Goal: Task Accomplishment & Management: Complete application form

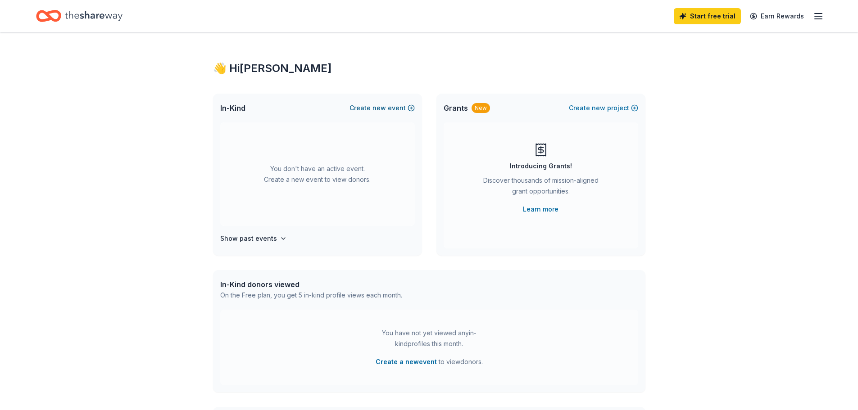
click at [392, 105] on button "Create new event" at bounding box center [381, 108] width 65 height 11
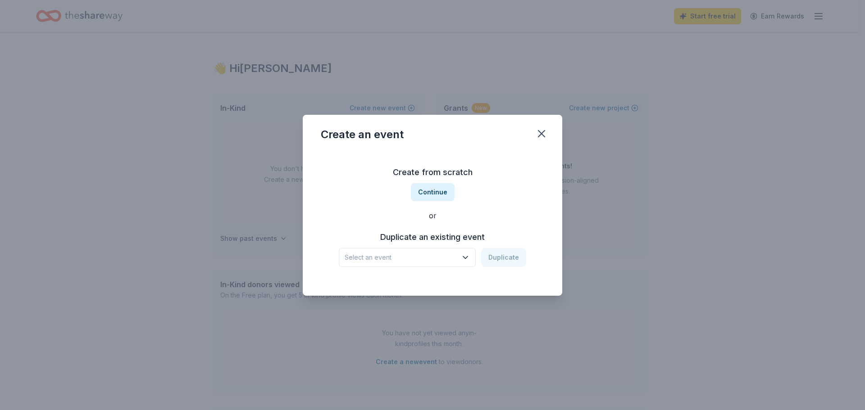
click at [449, 253] on span "Select an event" at bounding box center [401, 257] width 113 height 11
drag, startPoint x: 449, startPoint y: 253, endPoint x: 437, endPoint y: 266, distance: 17.8
drag, startPoint x: 437, startPoint y: 266, endPoint x: 404, endPoint y: 281, distance: 36.5
click at [404, 281] on div "Fall Conference Oct 11, 2024 · UT" at bounding box center [408, 287] width 134 height 29
click at [513, 259] on button "Duplicate" at bounding box center [503, 257] width 45 height 19
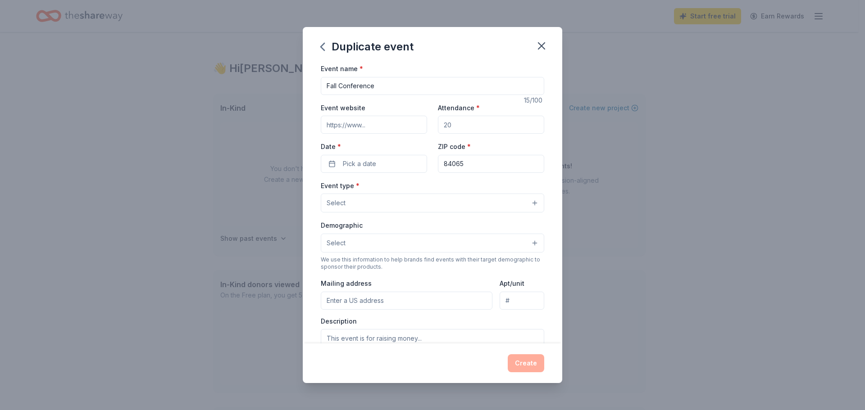
click at [377, 124] on input "Event website" at bounding box center [374, 125] width 106 height 18
drag, startPoint x: 338, startPoint y: 85, endPoint x: 296, endPoint y: 88, distance: 42.0
click at [296, 88] on div "Duplicate event Event name * Fall Conference 15 /100 Event website Attendance *…" at bounding box center [432, 205] width 865 height 410
drag, startPoint x: 396, startPoint y: 82, endPoint x: 198, endPoint y: 90, distance: 198.3
click at [198, 90] on div "Duplicate event Event name * Fall Conference 15 /100 Event website Attendance *…" at bounding box center [432, 205] width 865 height 410
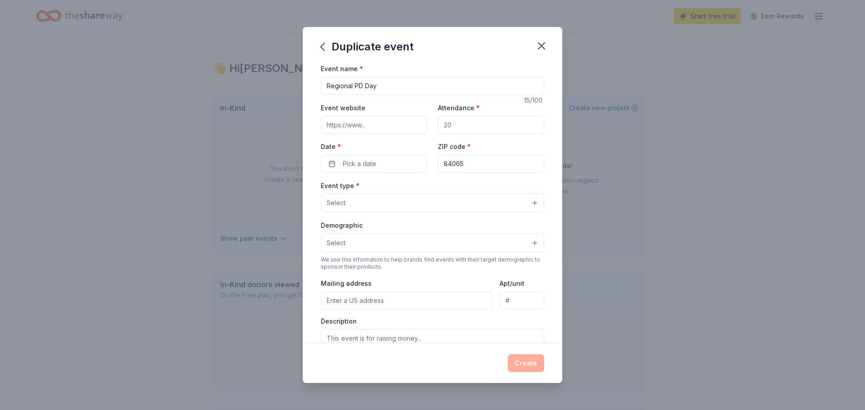
type input "Regional PD Day"
drag, startPoint x: 454, startPoint y: 127, endPoint x: 413, endPoint y: 131, distance: 41.6
click at [413, 131] on div "Event website Attendance * Date * Pick a date ZIP code * 84065" at bounding box center [432, 137] width 223 height 71
type input "100"
click at [374, 163] on span "Pick a date" at bounding box center [359, 164] width 33 height 11
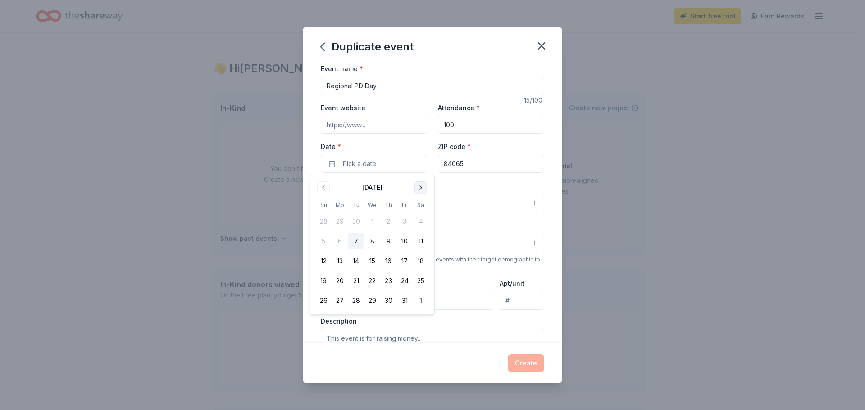
click at [422, 182] on button "Go to next month" at bounding box center [420, 187] width 13 height 13
click at [418, 279] on button "24" at bounding box center [421, 281] width 16 height 16
drag, startPoint x: 469, startPoint y: 164, endPoint x: 408, endPoint y: 169, distance: 61.0
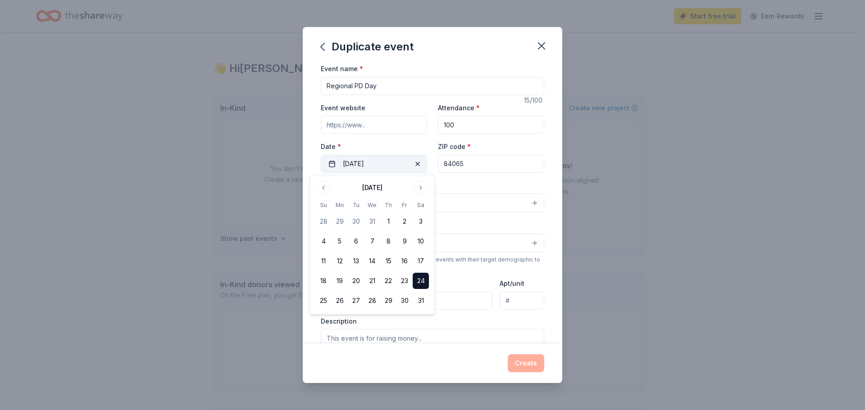
click at [408, 169] on div "Event website Attendance * 100 Date * 01/24/2026 ZIP code * 84065" at bounding box center [432, 137] width 223 height 71
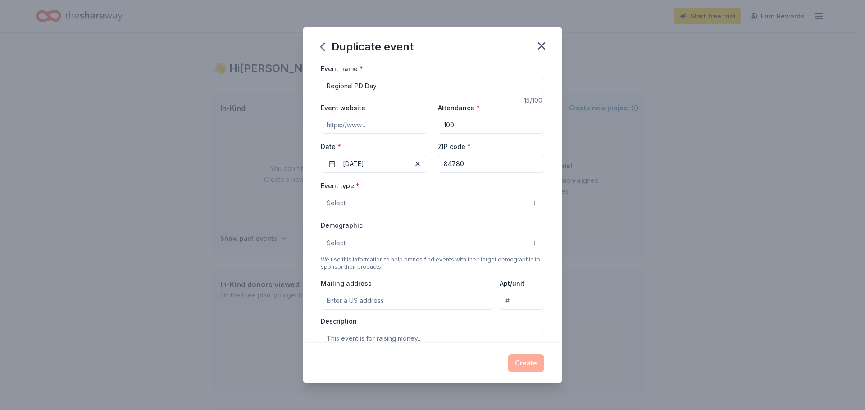
type input "84780"
click at [373, 122] on input "Event website" at bounding box center [374, 125] width 106 height 18
paste input "https://utsta.org/event-6329042"
type input "https://utsta.org/event-6329042"
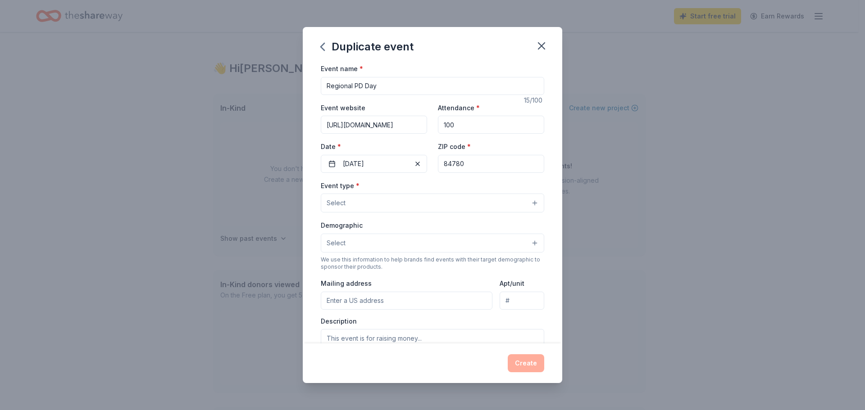
click at [387, 196] on button "Select" at bounding box center [432, 203] width 223 height 19
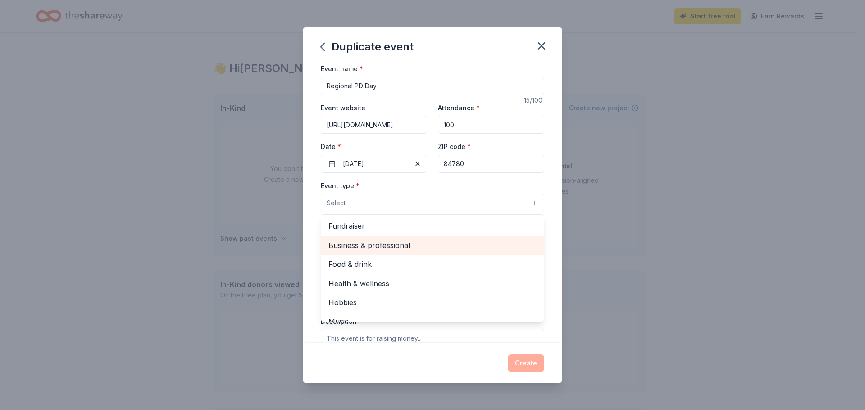
click at [411, 243] on span "Business & professional" at bounding box center [432, 246] width 208 height 12
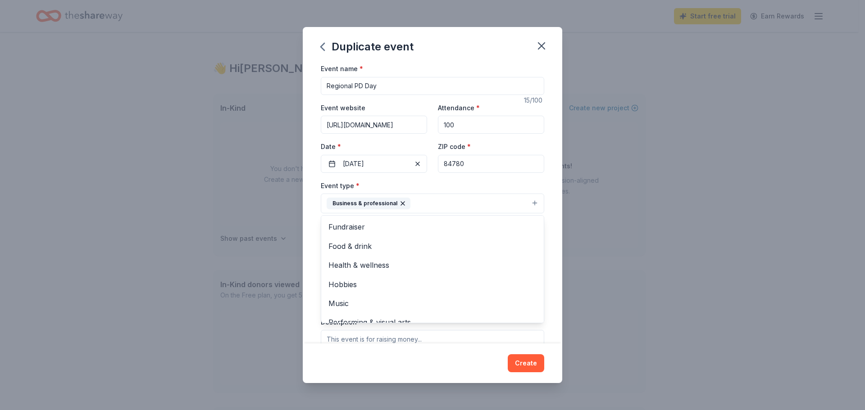
click at [545, 200] on div "Event name * Regional PD Day 15 /100 Event website https://utsta.org/event-6329…" at bounding box center [432, 203] width 259 height 281
click at [508, 243] on button "Select" at bounding box center [432, 244] width 223 height 19
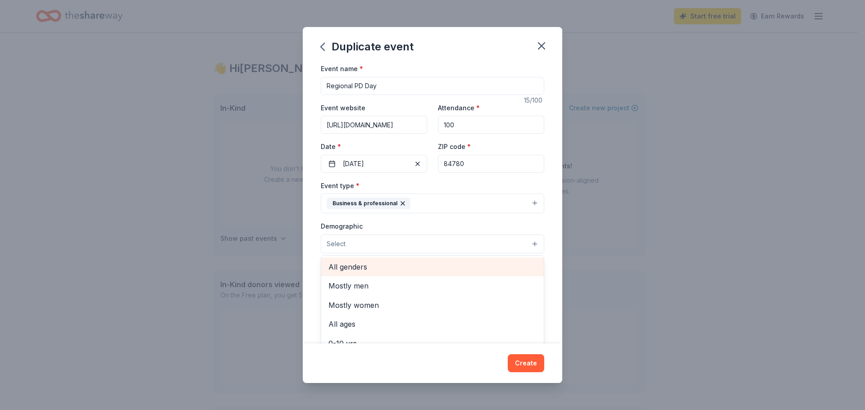
click at [362, 264] on span "All genders" at bounding box center [432, 267] width 208 height 12
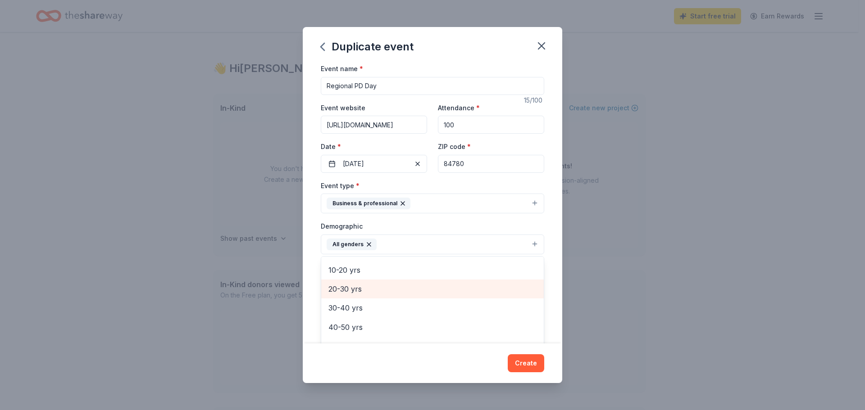
scroll to position [90, 0]
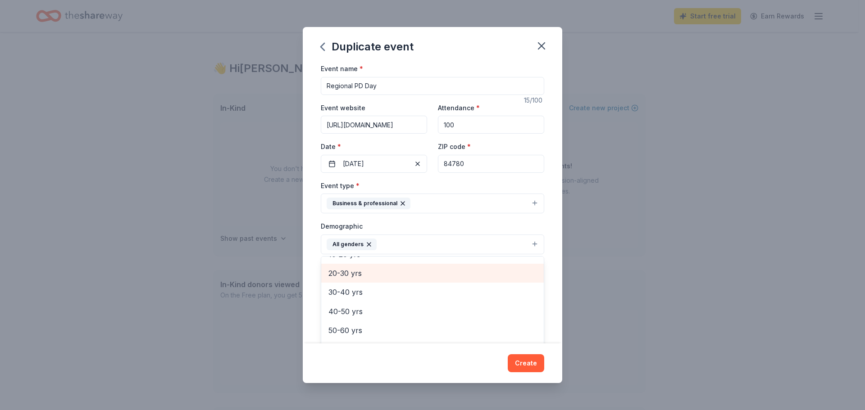
click at [363, 276] on span "20-30 yrs" at bounding box center [432, 274] width 208 height 12
click at [356, 276] on span "30-40 yrs" at bounding box center [432, 274] width 208 height 12
click at [356, 279] on span "40-50 yrs" at bounding box center [432, 276] width 208 height 12
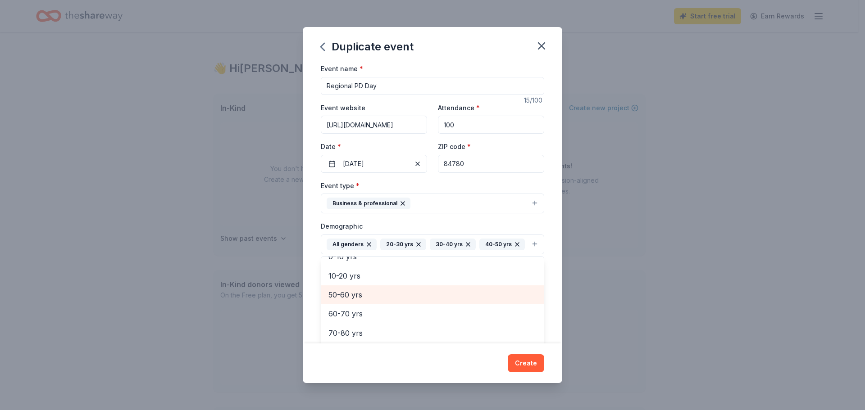
click at [355, 301] on span "50-60 yrs" at bounding box center [432, 295] width 208 height 12
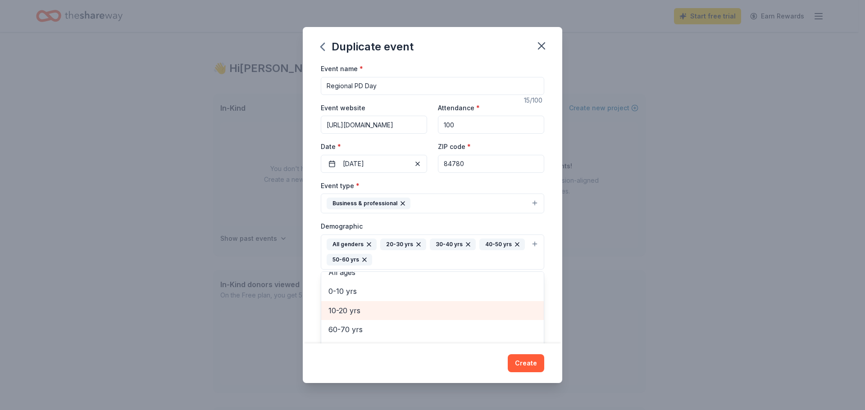
scroll to position [49, 0]
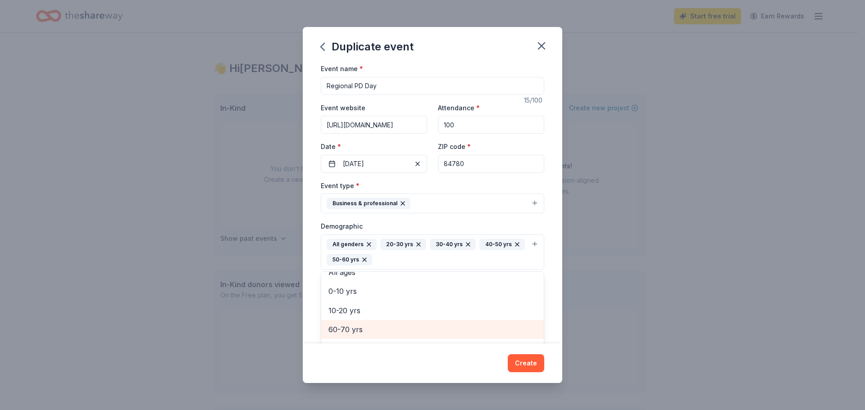
click at [348, 336] on div "60-70 yrs" at bounding box center [432, 329] width 222 height 19
click at [546, 248] on div "Event name * Regional PD Day 15 /100 Event website https://utsta.org/event-6329…" at bounding box center [432, 203] width 259 height 281
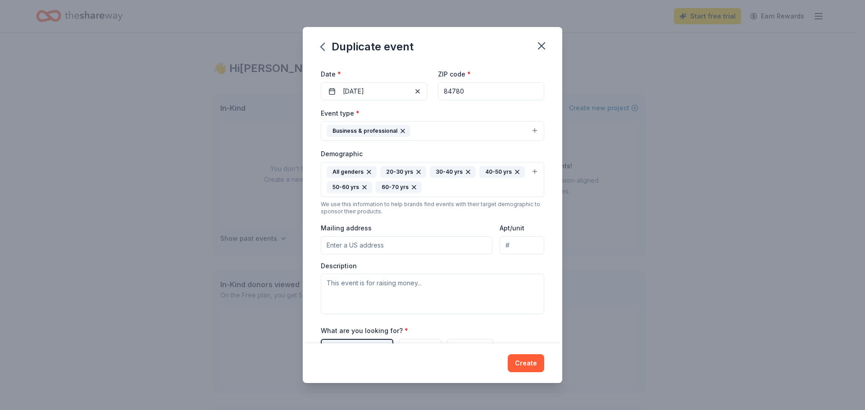
scroll to position [90, 0]
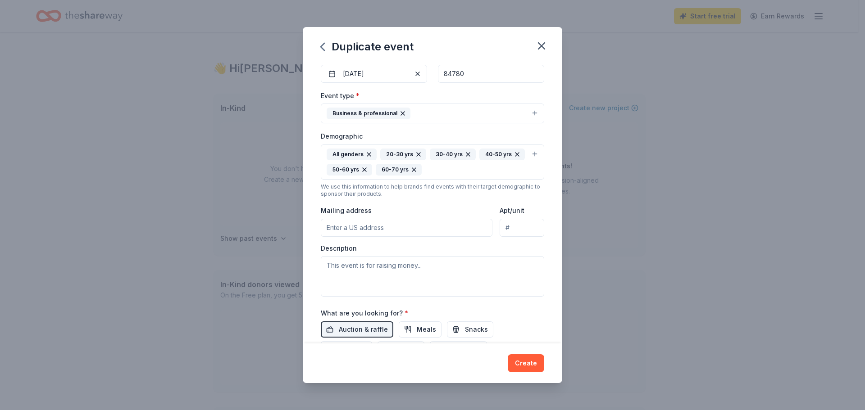
click at [371, 230] on input "Mailing address" at bounding box center [407, 228] width 172 height 18
paste input "PO Box 232, Riverton, UT 84065"
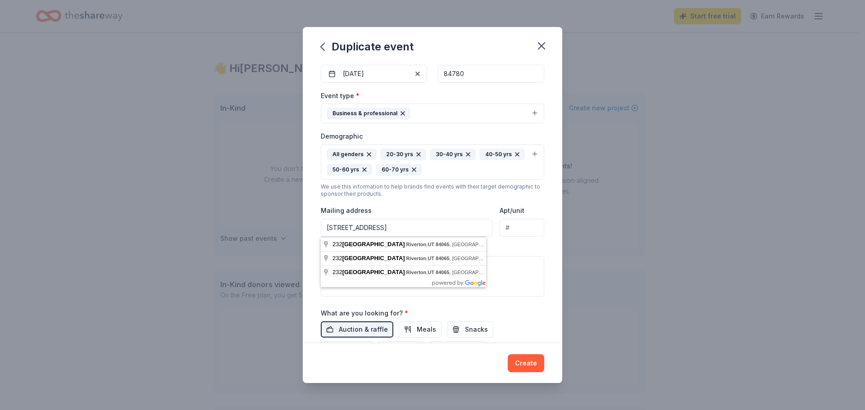
type input "PO Box 232, Riverton, UT 84065"
click at [503, 249] on div "Description" at bounding box center [432, 270] width 223 height 53
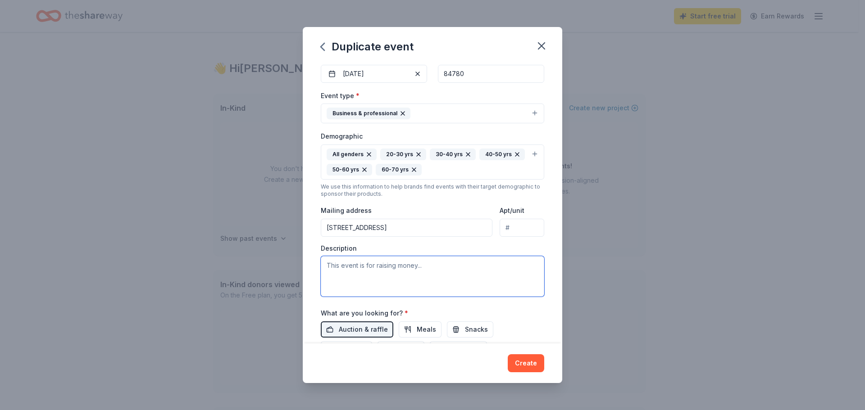
click at [458, 276] on textarea at bounding box center [432, 276] width 223 height 41
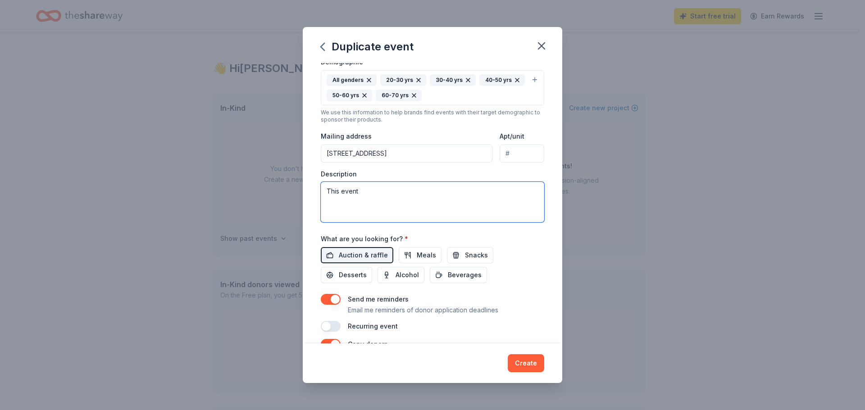
scroll to position [180, 0]
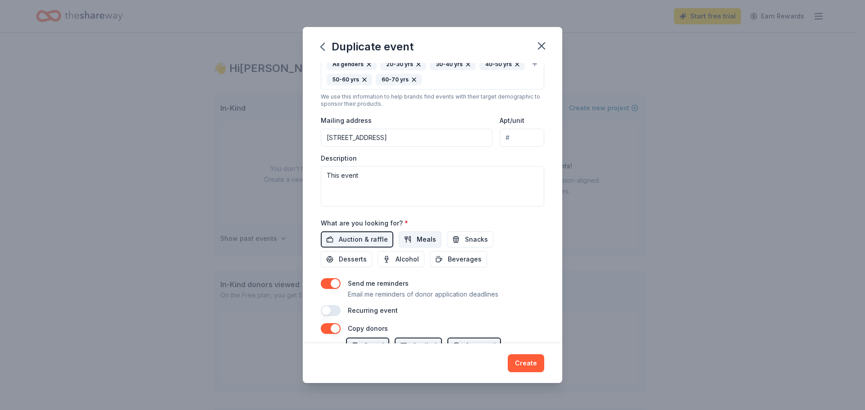
click at [426, 237] on span "Meals" at bounding box center [426, 239] width 19 height 11
click at [470, 236] on span "Snacks" at bounding box center [476, 239] width 23 height 11
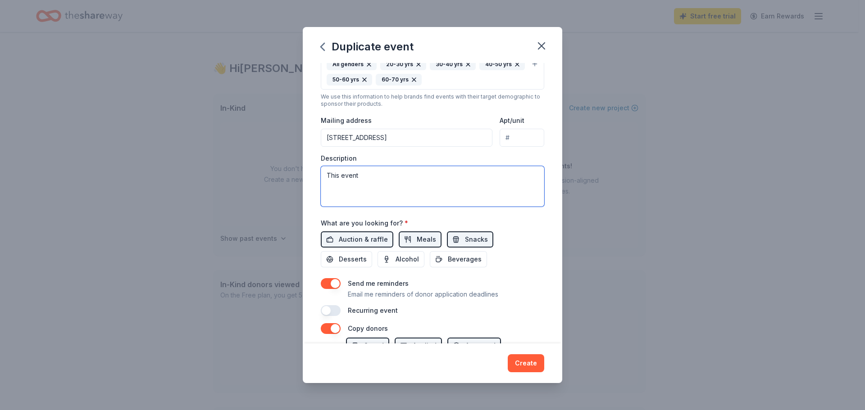
click at [411, 184] on textarea "This event" at bounding box center [432, 186] width 223 height 41
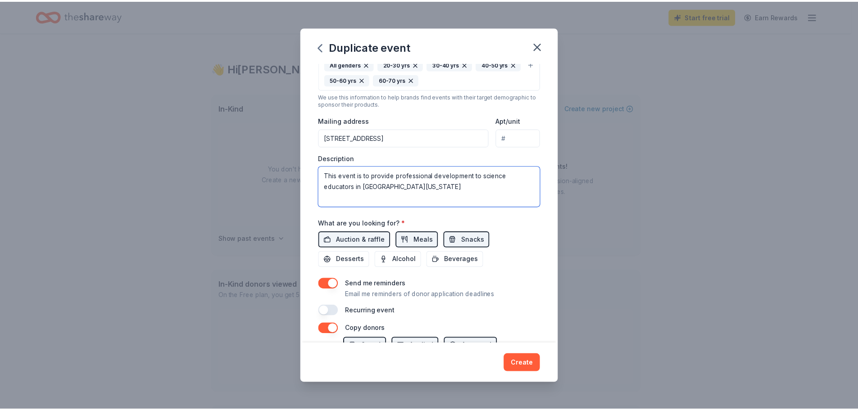
scroll to position [266, 0]
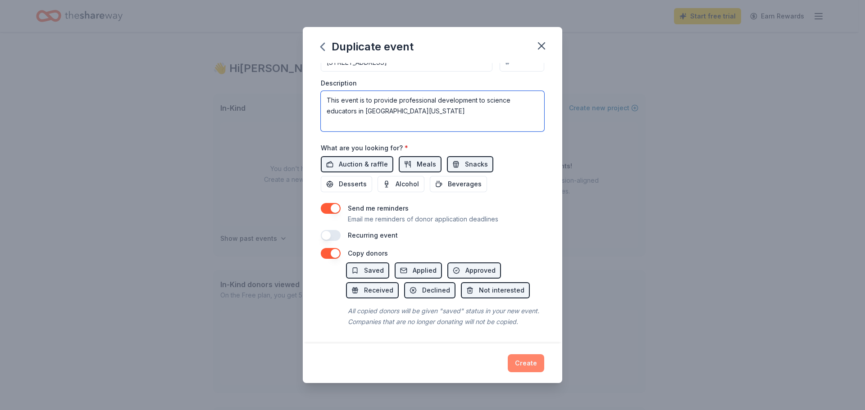
type textarea "This event is to provide professional development to science educators in South…"
click at [525, 362] on button "Create" at bounding box center [526, 363] width 36 height 18
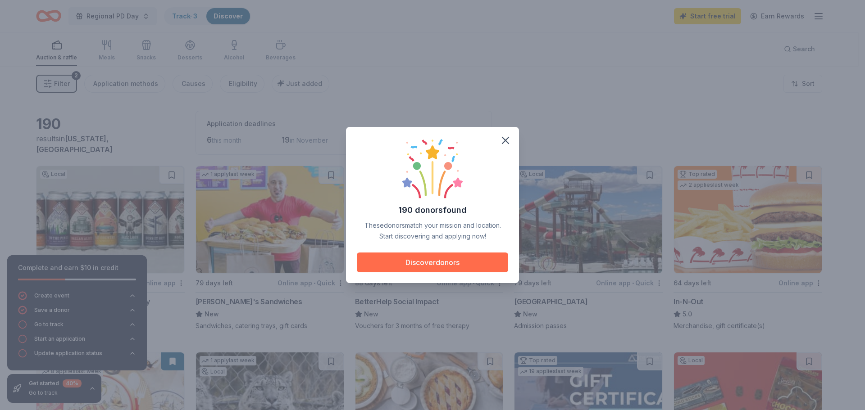
click at [441, 268] on button "Discover donors" at bounding box center [432, 263] width 151 height 20
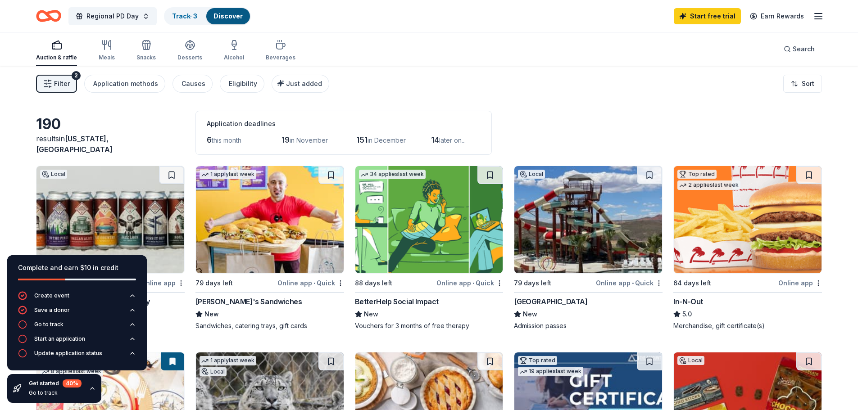
click at [177, 133] on div "190" at bounding box center [110, 124] width 149 height 18
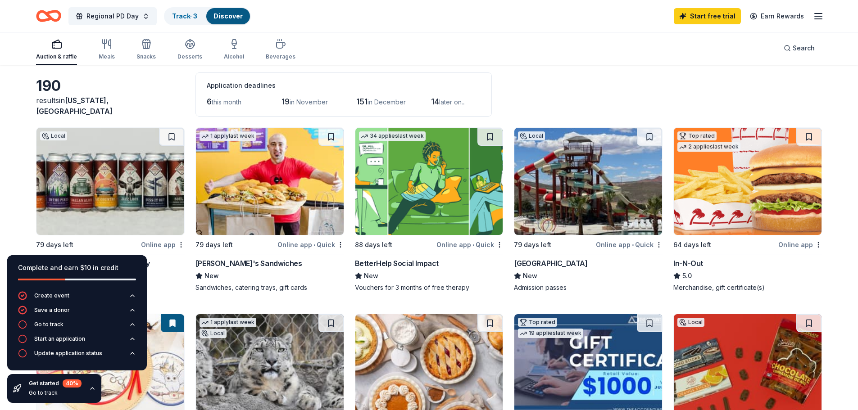
scroll to position [90, 0]
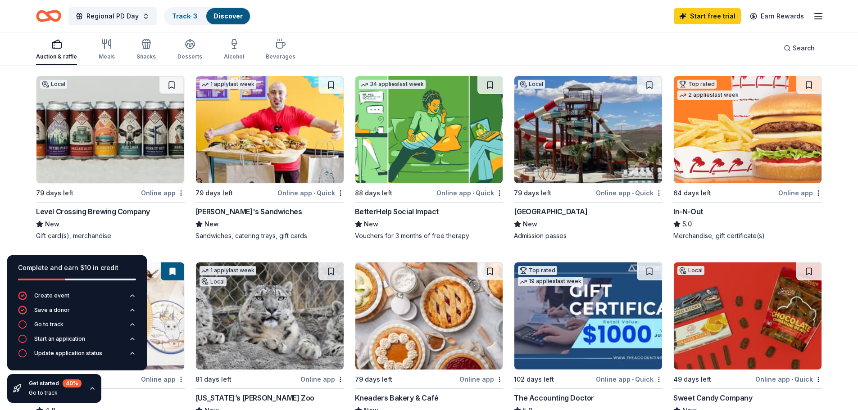
click at [130, 214] on div "Level Crossing Brewing Company" at bounding box center [93, 211] width 114 height 11
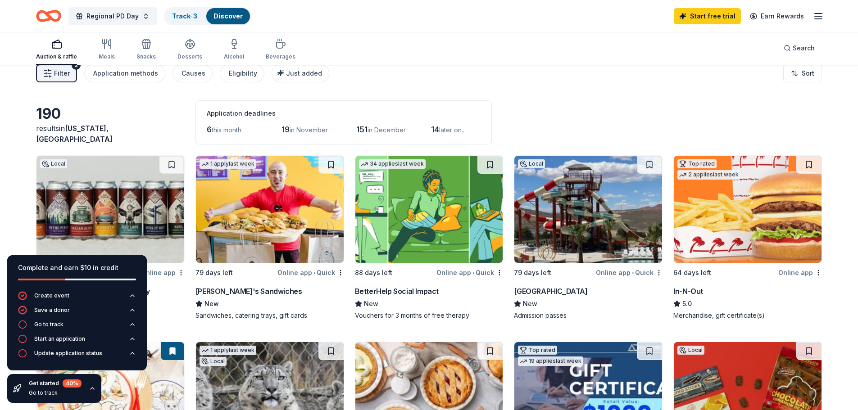
scroll to position [0, 0]
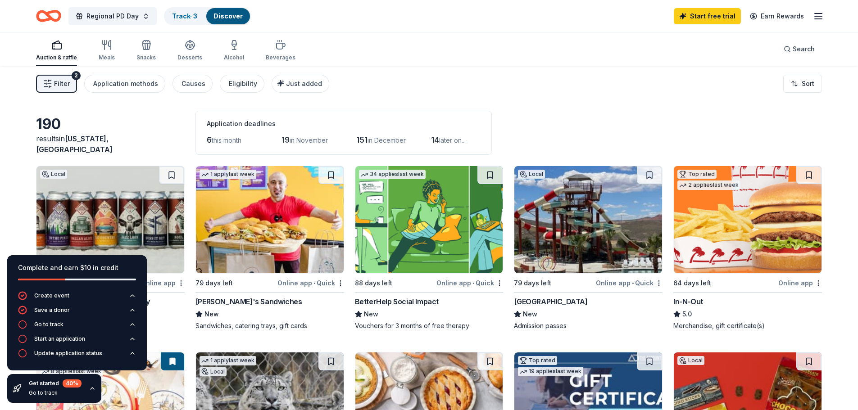
click at [301, 192] on img at bounding box center [270, 219] width 148 height 107
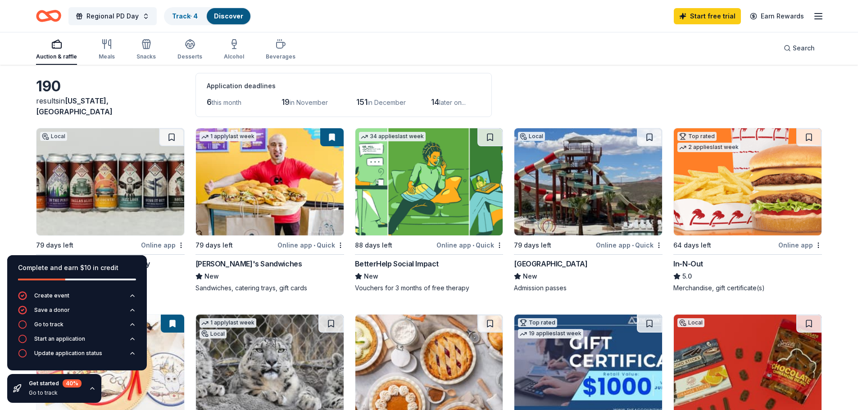
scroll to position [90, 0]
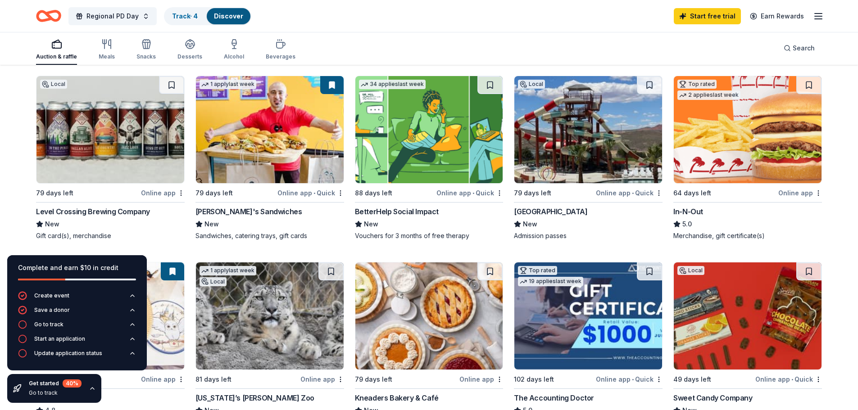
click at [562, 213] on div "Jellystone Park Zion" at bounding box center [550, 211] width 73 height 11
click at [805, 83] on button at bounding box center [808, 85] width 25 height 18
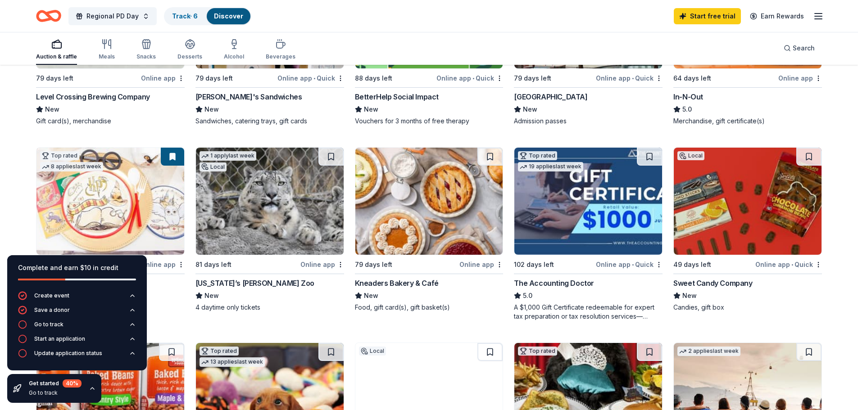
scroll to position [225, 0]
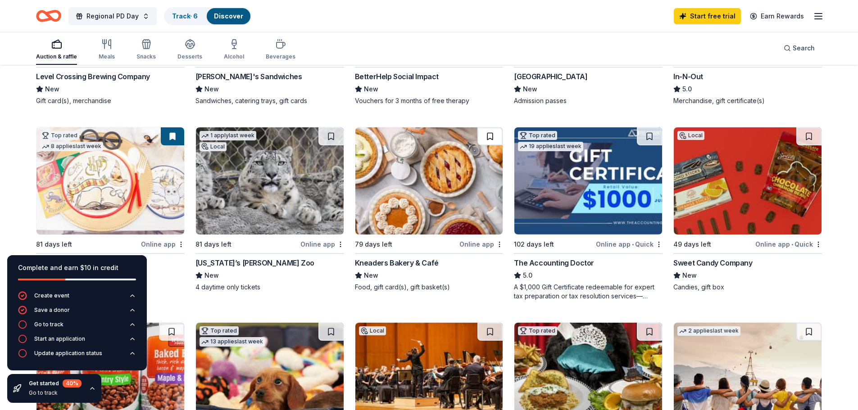
click at [484, 135] on button at bounding box center [489, 136] width 25 height 18
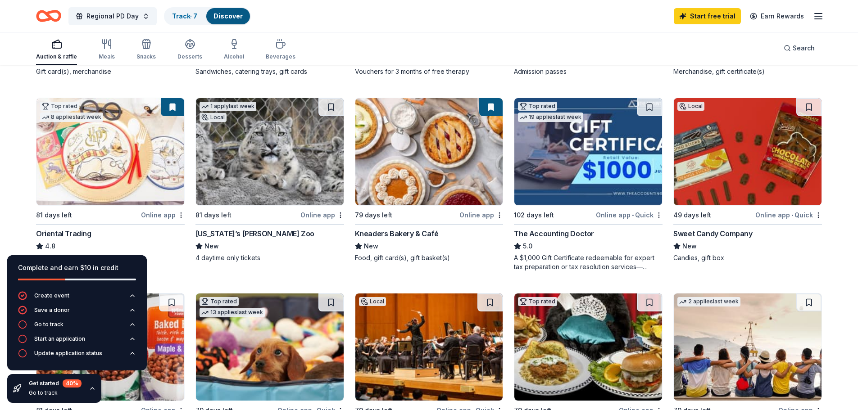
scroll to position [270, 0]
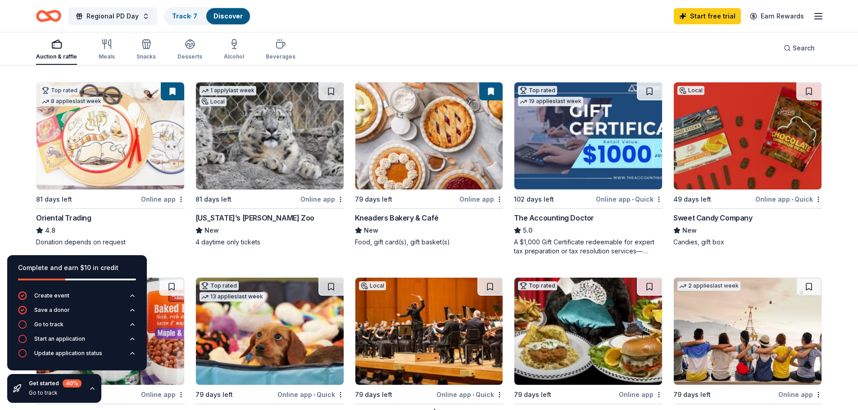
click at [716, 144] on img at bounding box center [748, 135] width 148 height 107
click at [816, 87] on button at bounding box center [808, 91] width 25 height 18
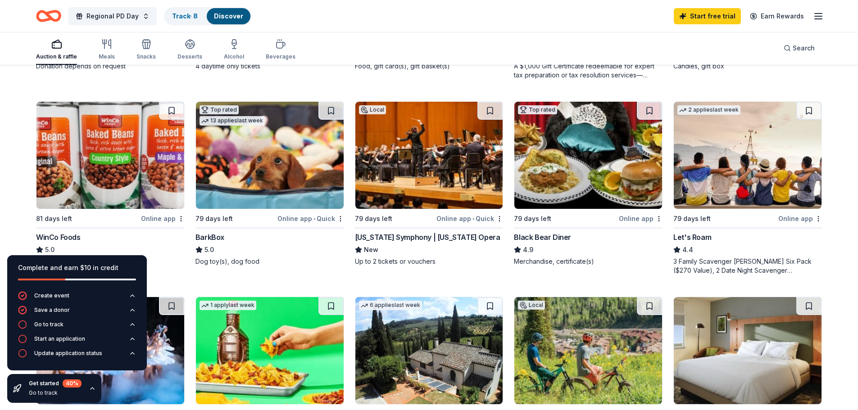
scroll to position [450, 0]
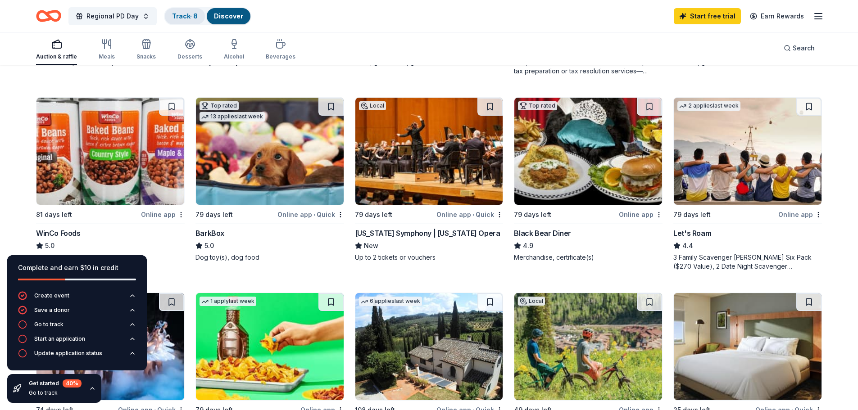
click at [191, 15] on link "Track · 8" at bounding box center [185, 16] width 26 height 8
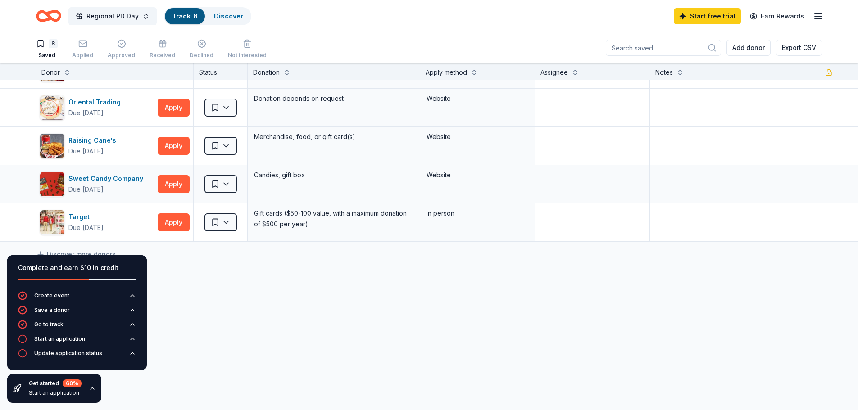
scroll to position [145, 0]
click at [73, 359] on button "Update application status" at bounding box center [77, 356] width 118 height 14
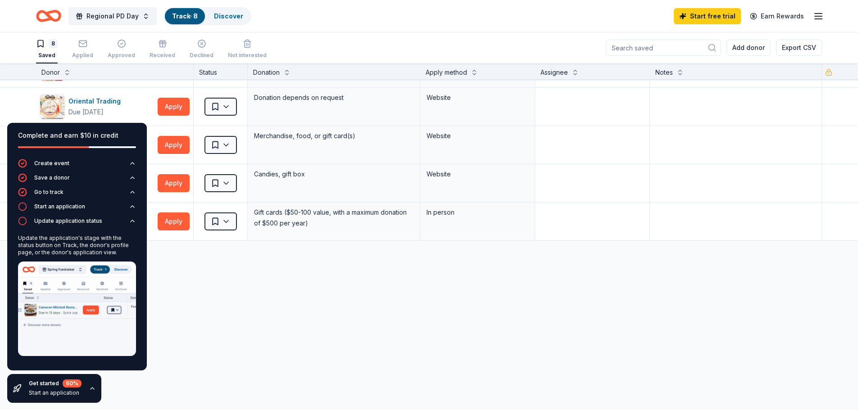
click at [226, 322] on div "Ike's Sandwiches Due in 79 days Apply Saved Sandwiches, catering trays, gift ca…" at bounding box center [429, 173] width 858 height 476
click at [208, 308] on div "Ike's Sandwiches Due in 79 days Apply Saved Sandwiches, catering trays, gift ca…" at bounding box center [429, 173] width 858 height 476
click at [134, 219] on icon "button" at bounding box center [132, 221] width 7 height 7
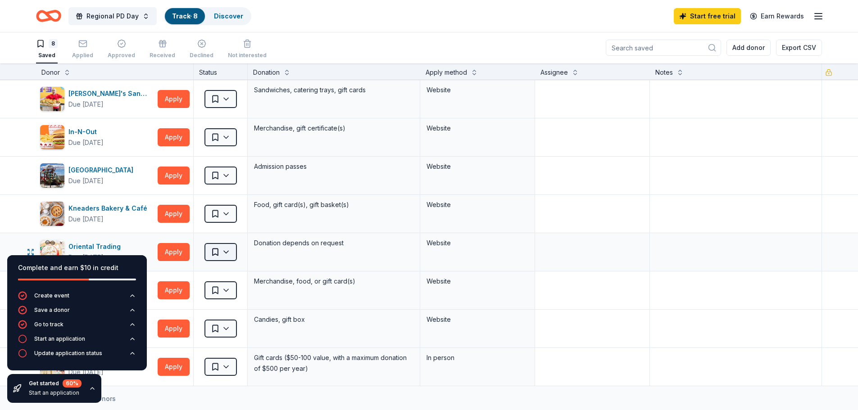
scroll to position [0, 0]
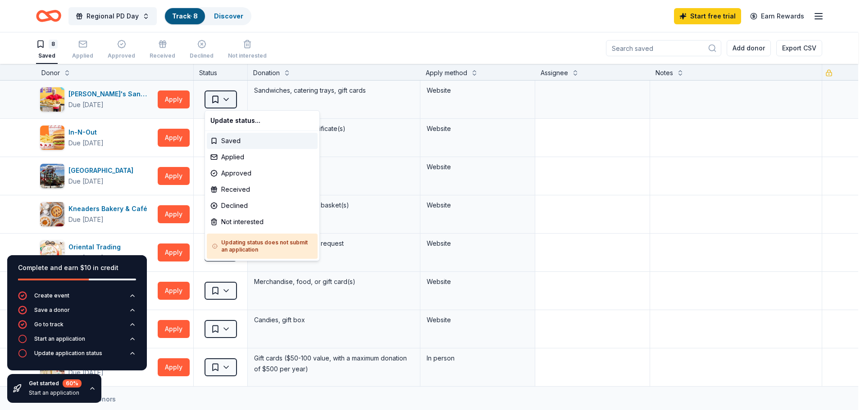
click at [223, 104] on html "232 Box Meadow Circle Riverton , UT 84065 , USA 232 Box Meadow Lane Riverton , …" at bounding box center [432, 205] width 865 height 410
click at [233, 158] on div "Applied" at bounding box center [262, 157] width 111 height 16
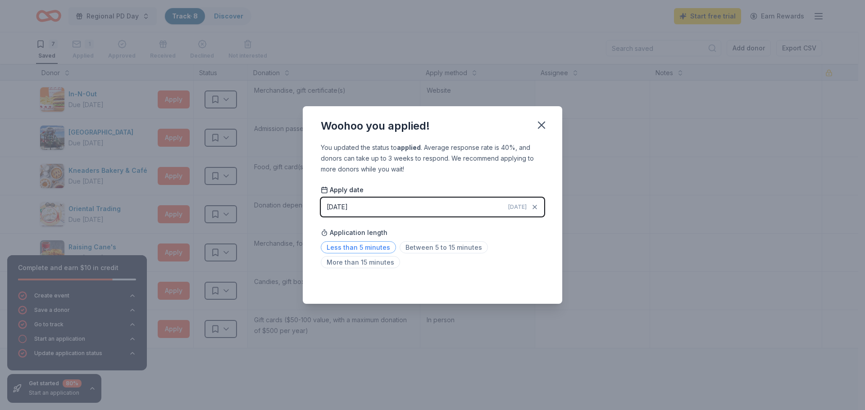
click at [379, 245] on span "Less than 5 minutes" at bounding box center [358, 247] width 75 height 12
click at [547, 122] on icon "button" at bounding box center [541, 125] width 13 height 13
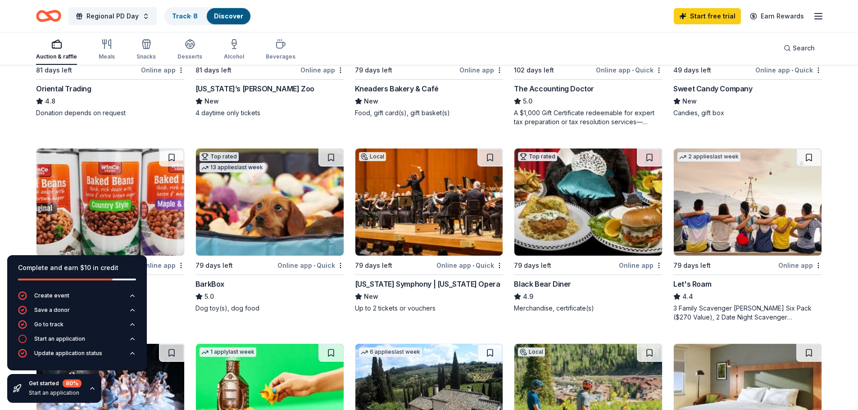
scroll to position [405, 0]
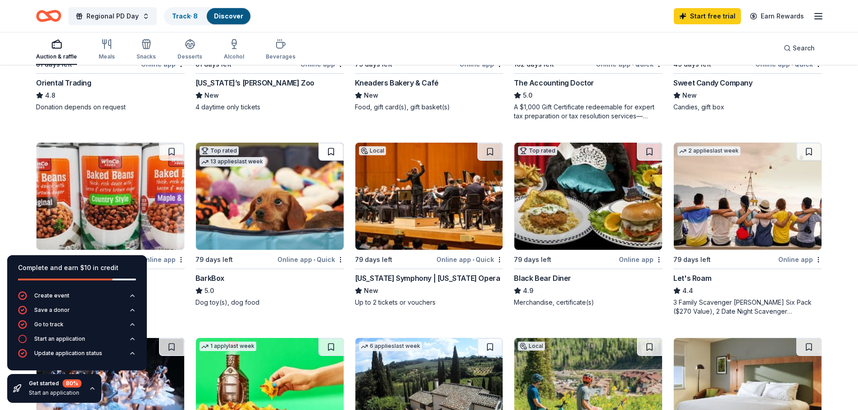
click at [331, 147] on button at bounding box center [330, 152] width 25 height 18
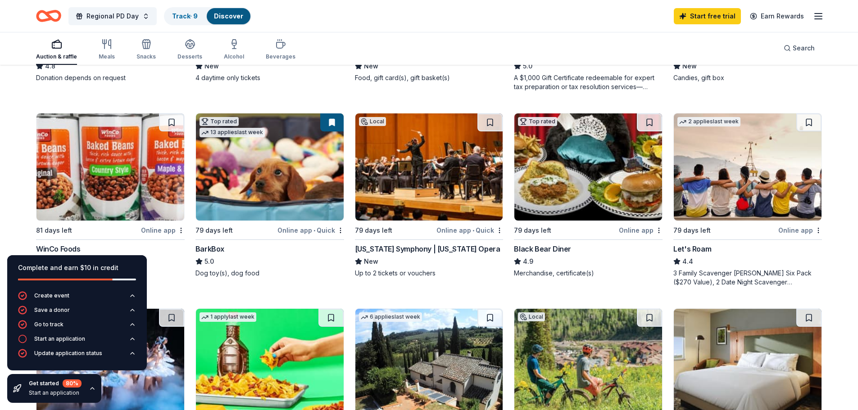
scroll to position [450, 0]
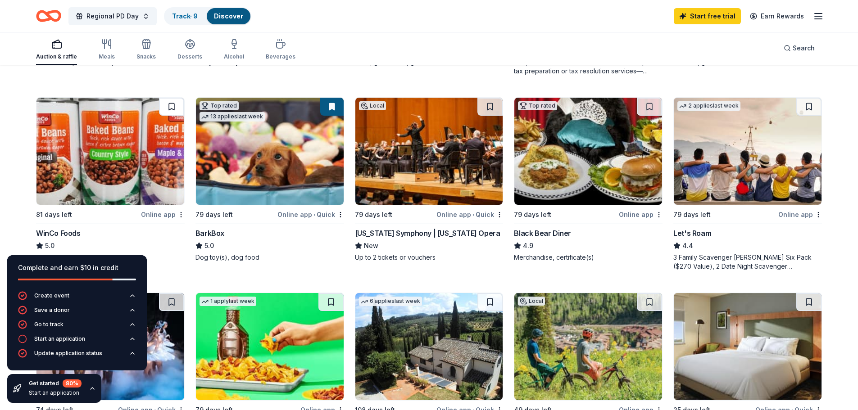
click at [168, 103] on button at bounding box center [171, 107] width 25 height 18
click at [652, 108] on button at bounding box center [649, 107] width 25 height 18
click at [807, 106] on button at bounding box center [808, 107] width 25 height 18
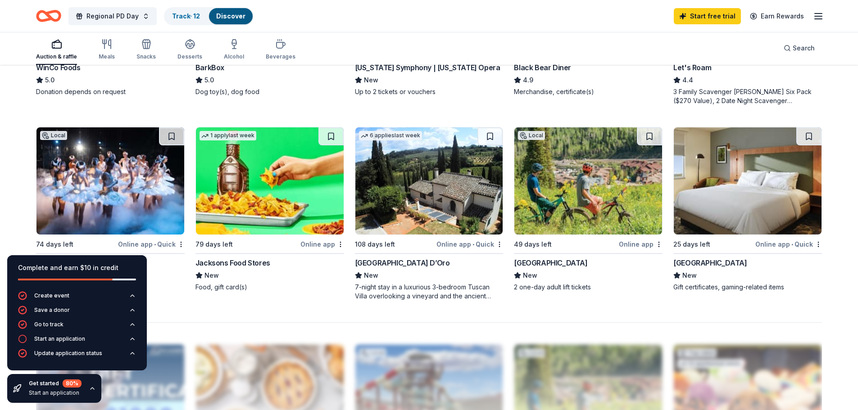
scroll to position [630, 0]
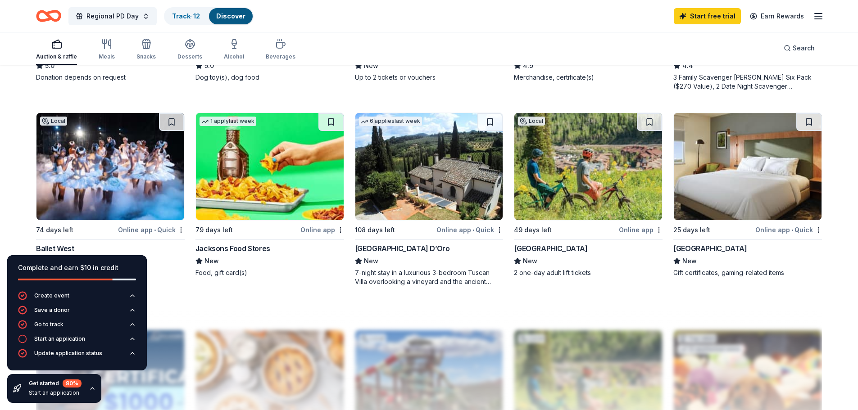
click at [422, 273] on div "7-night stay in a luxurious 3-bedroom Tuscan Villa overlooking a vineyard and t…" at bounding box center [429, 277] width 149 height 18
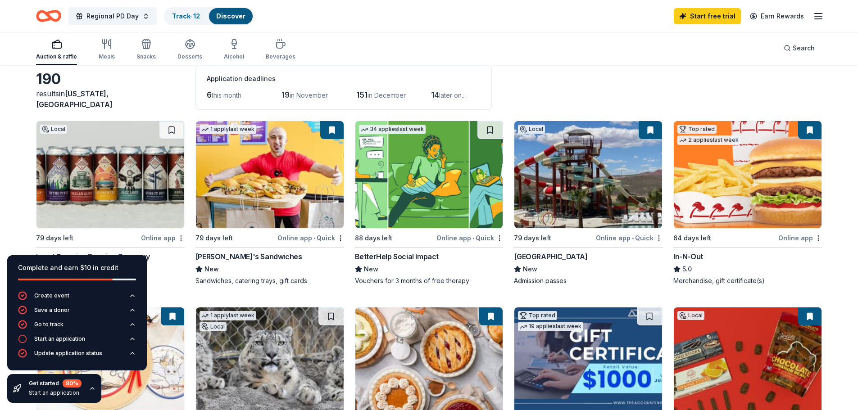
scroll to position [0, 0]
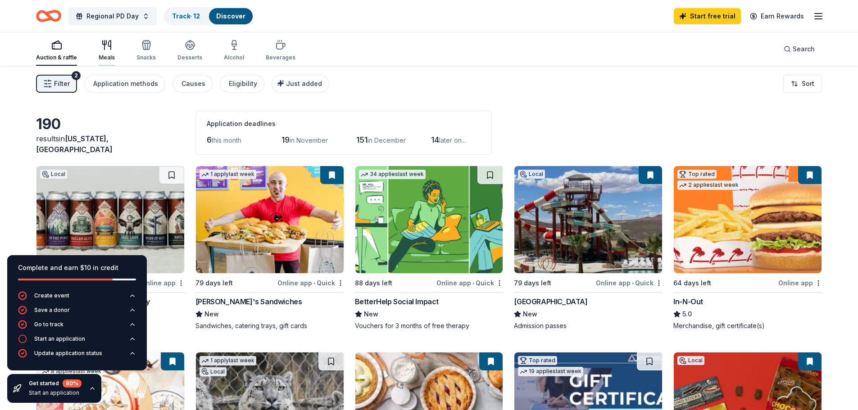
click at [111, 53] on div "Meals" at bounding box center [107, 51] width 16 height 22
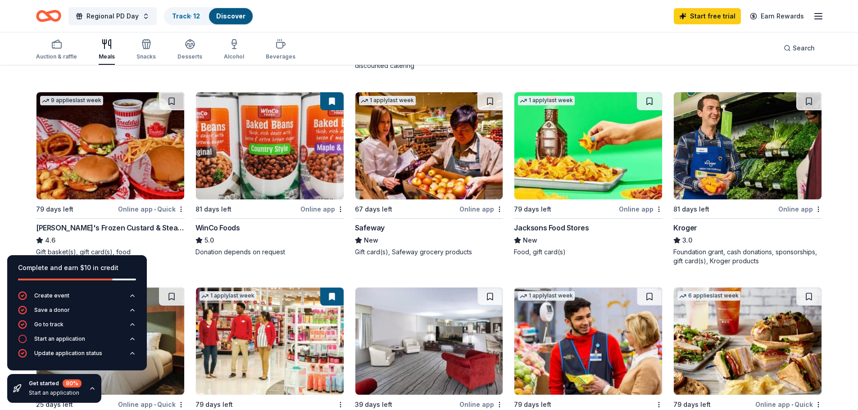
scroll to position [270, 0]
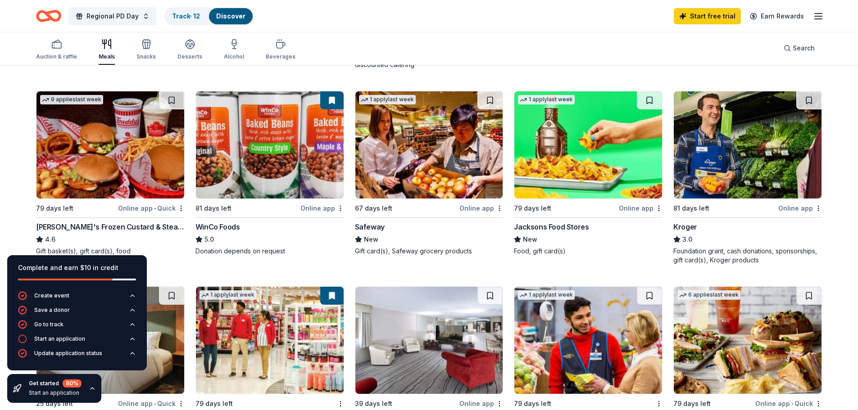
drag, startPoint x: 351, startPoint y: 164, endPoint x: 471, endPoint y: 69, distance: 152.6
click at [471, 69] on div "Local 79 days left Online app Lee's Marketplace New Gift cards, store products …" at bounding box center [429, 271] width 786 height 751
click at [170, 101] on button at bounding box center [171, 100] width 25 height 18
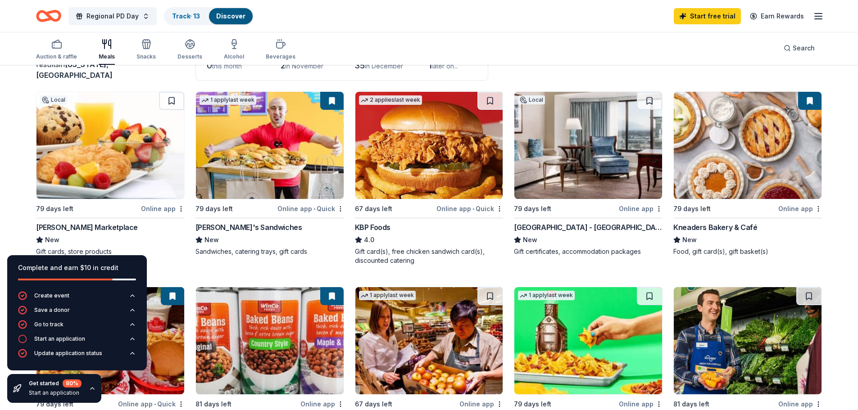
scroll to position [90, 0]
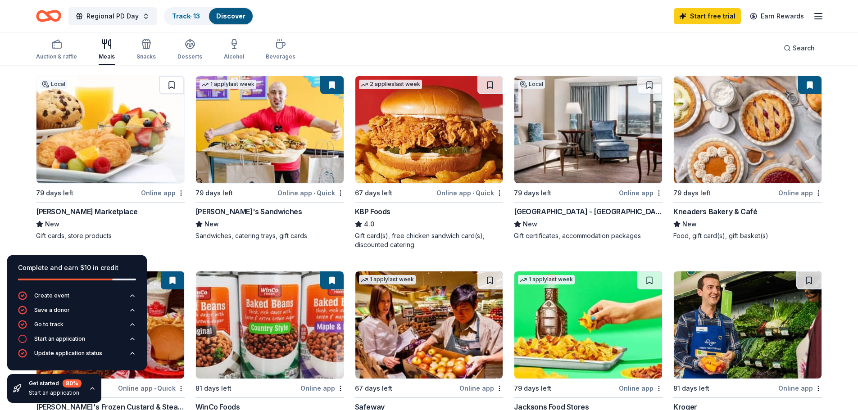
click at [172, 83] on button at bounding box center [171, 85] width 25 height 18
click at [652, 87] on button at bounding box center [649, 85] width 25 height 18
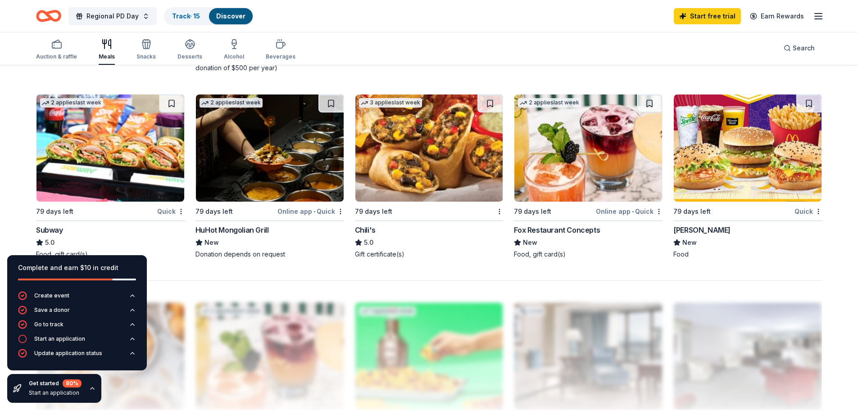
scroll to position [676, 0]
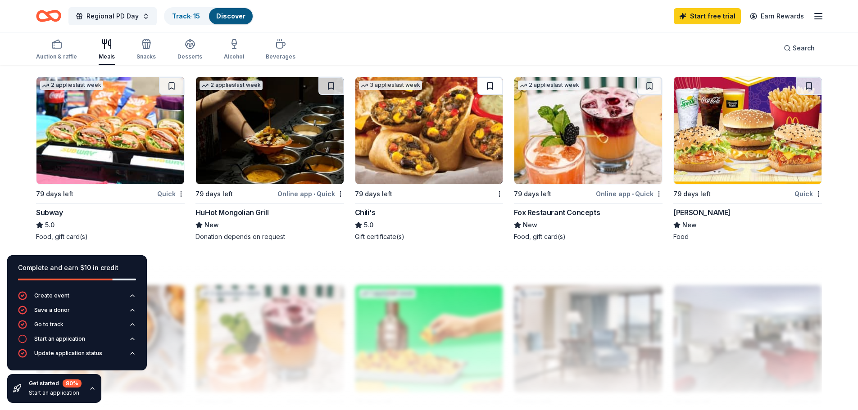
click at [499, 88] on button at bounding box center [489, 86] width 25 height 18
click at [802, 86] on button at bounding box center [808, 86] width 25 height 18
click at [178, 84] on button at bounding box center [171, 86] width 25 height 18
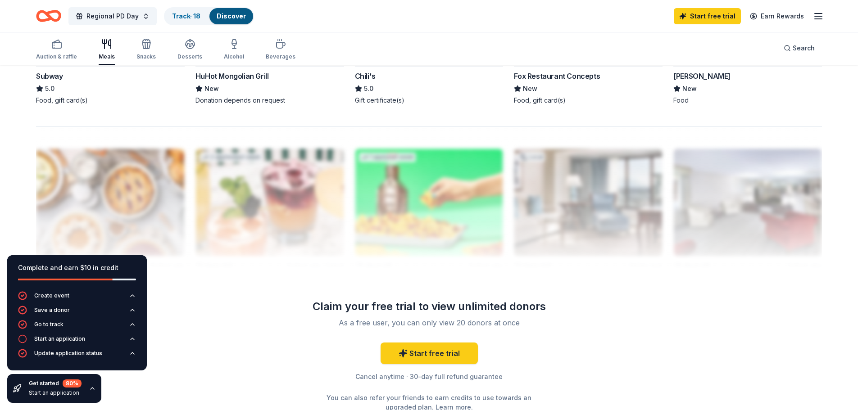
scroll to position [889, 0]
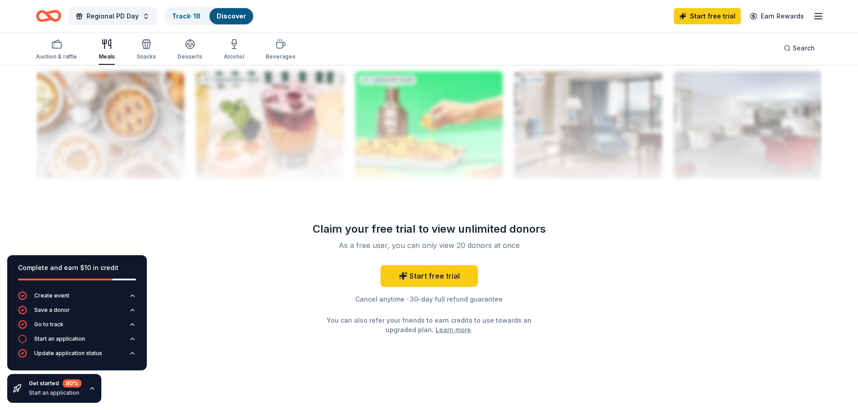
click at [459, 329] on link "Learn more" at bounding box center [453, 329] width 36 height 9
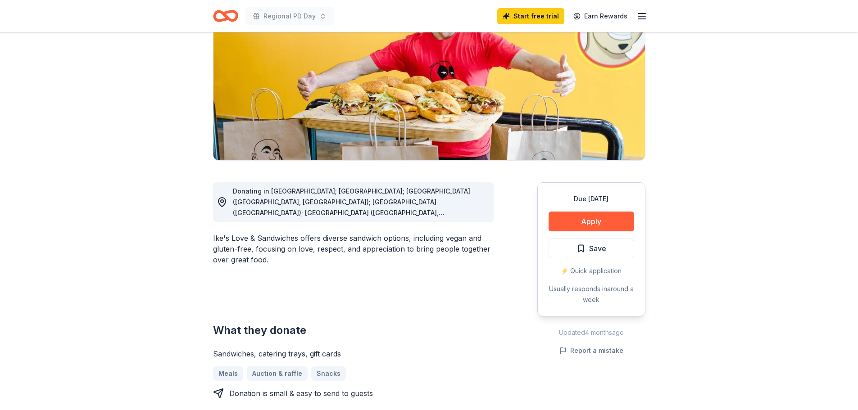
scroll to position [135, 0]
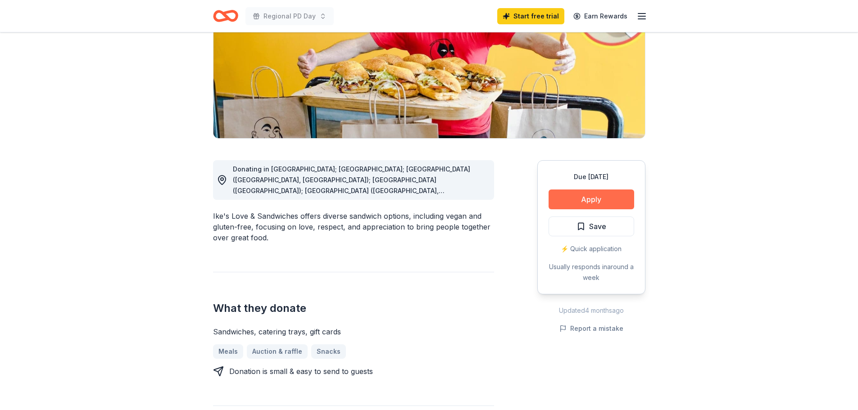
click at [602, 198] on button "Apply" at bounding box center [592, 200] width 86 height 20
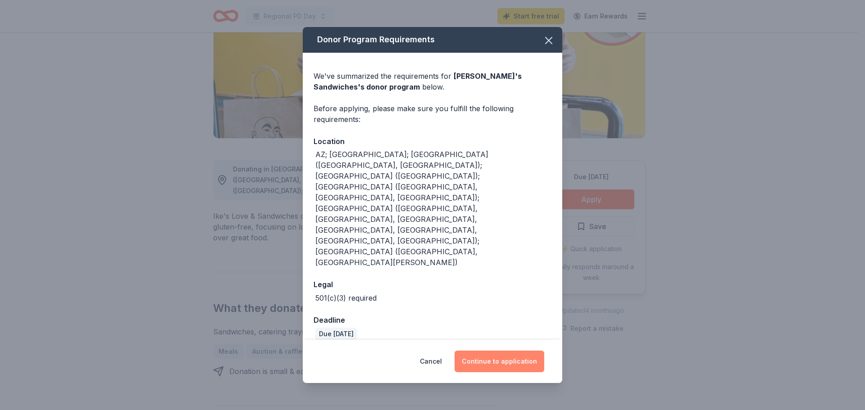
click at [512, 351] on button "Continue to application" at bounding box center [499, 362] width 90 height 22
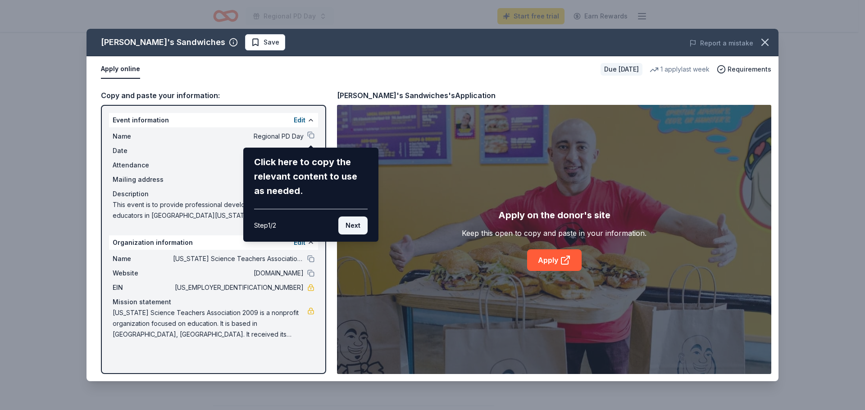
click at [357, 222] on button "Next" at bounding box center [352, 226] width 29 height 18
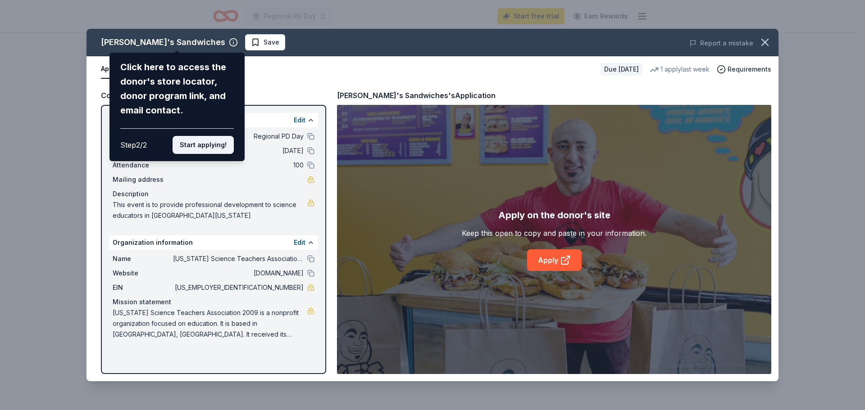
click at [205, 143] on button "Start applying!" at bounding box center [202, 145] width 61 height 18
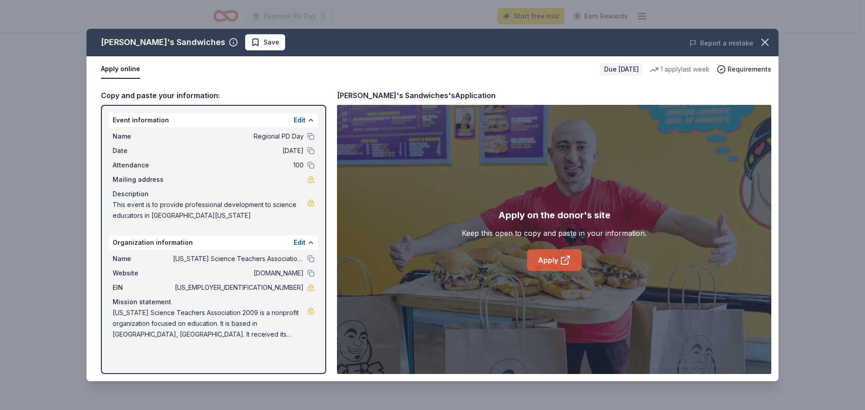
drag, startPoint x: 546, startPoint y: 269, endPoint x: 549, endPoint y: 265, distance: 5.1
click at [549, 265] on link "Apply" at bounding box center [554, 260] width 54 height 22
drag, startPoint x: 269, startPoint y: 286, endPoint x: 302, endPoint y: 288, distance: 32.9
click at [300, 288] on span "27-1064759" at bounding box center [238, 287] width 131 height 11
drag, startPoint x: 302, startPoint y: 288, endPoint x: 252, endPoint y: 288, distance: 49.5
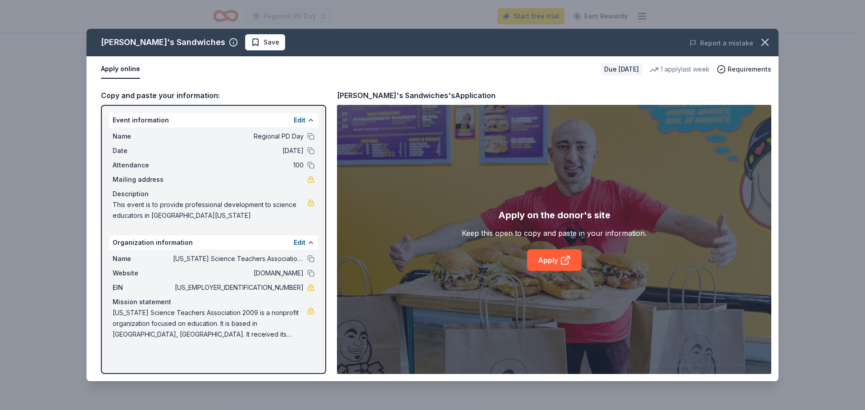
click at [252, 288] on span "27-1064759" at bounding box center [238, 287] width 131 height 11
click at [314, 150] on button at bounding box center [310, 150] width 7 height 7
click at [761, 46] on icon "button" at bounding box center [764, 42] width 13 height 13
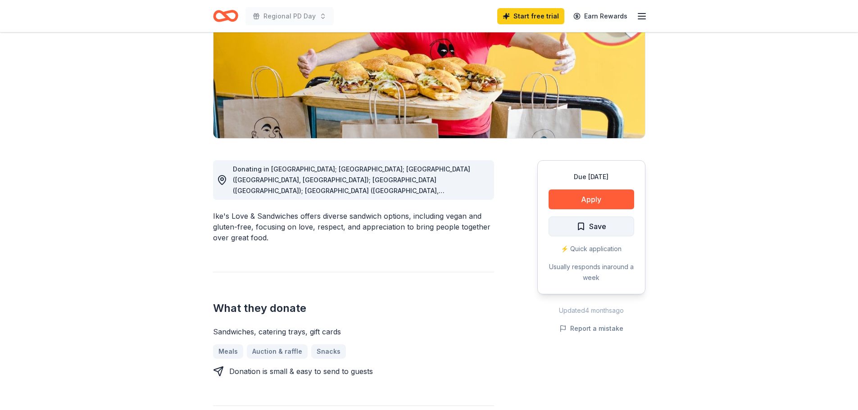
click at [602, 227] on span "Save" at bounding box center [597, 227] width 17 height 12
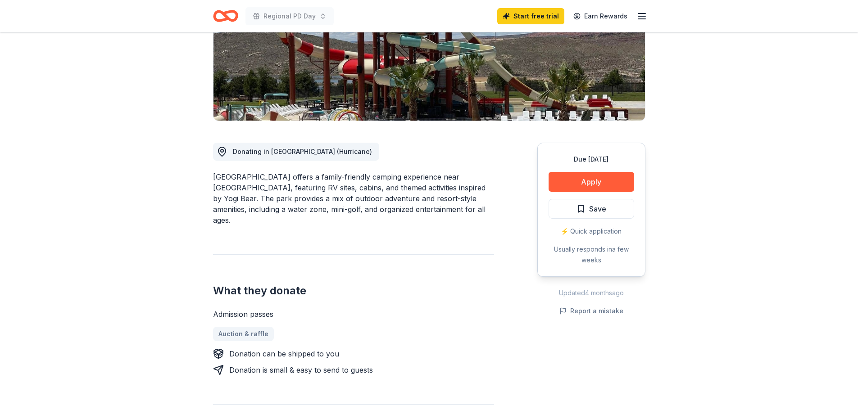
scroll to position [180, 0]
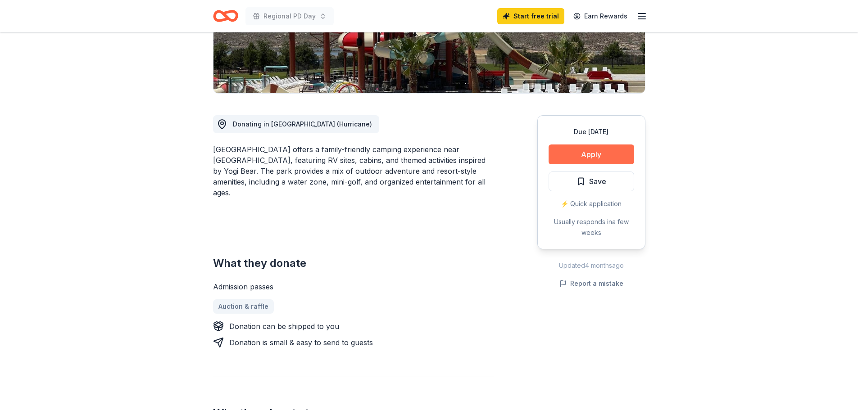
click at [595, 160] on button "Apply" at bounding box center [592, 155] width 86 height 20
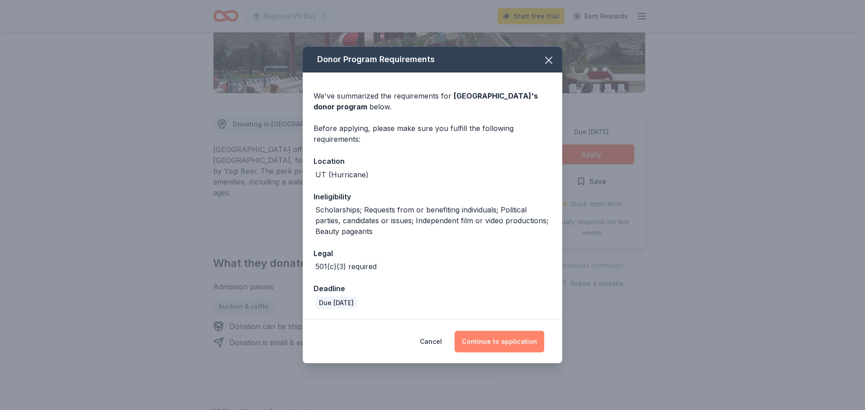
click at [507, 336] on button "Continue to application" at bounding box center [499, 342] width 90 height 22
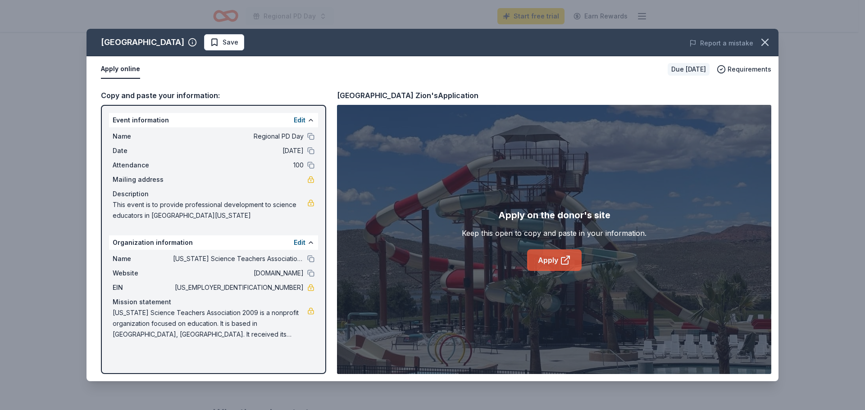
click at [557, 264] on link "Apply" at bounding box center [554, 260] width 54 height 22
click at [222, 38] on span "Save" at bounding box center [230, 42] width 16 height 11
click at [766, 41] on icon "button" at bounding box center [765, 42] width 6 height 6
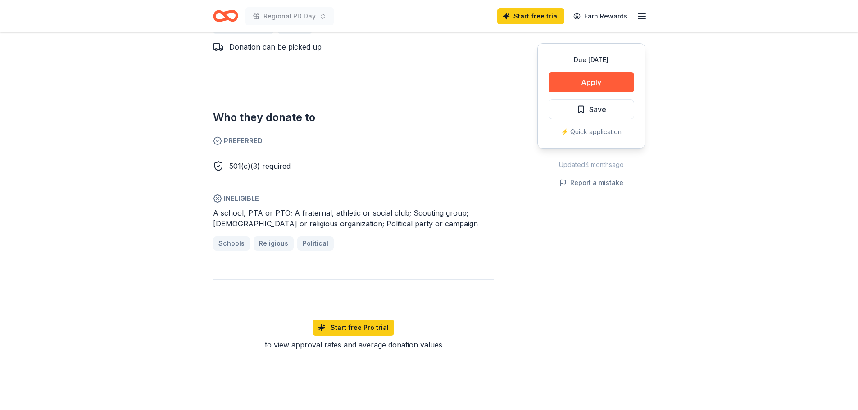
scroll to position [450, 0]
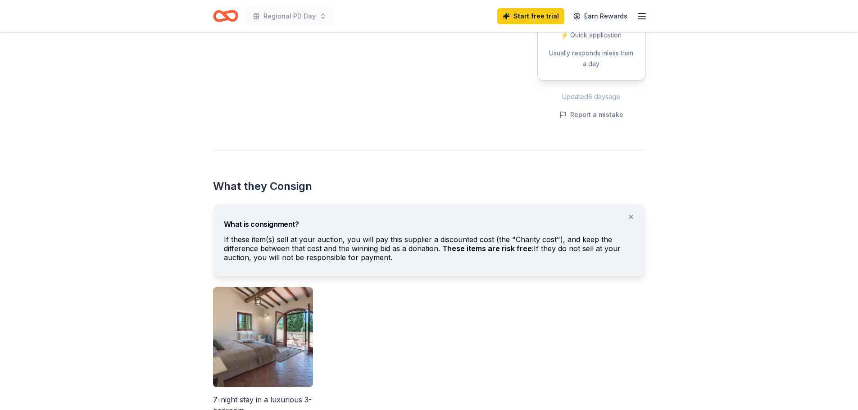
scroll to position [360, 0]
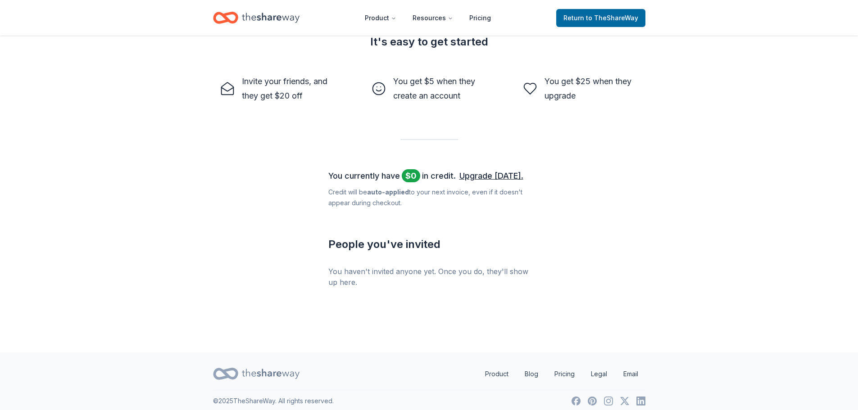
scroll to position [285, 0]
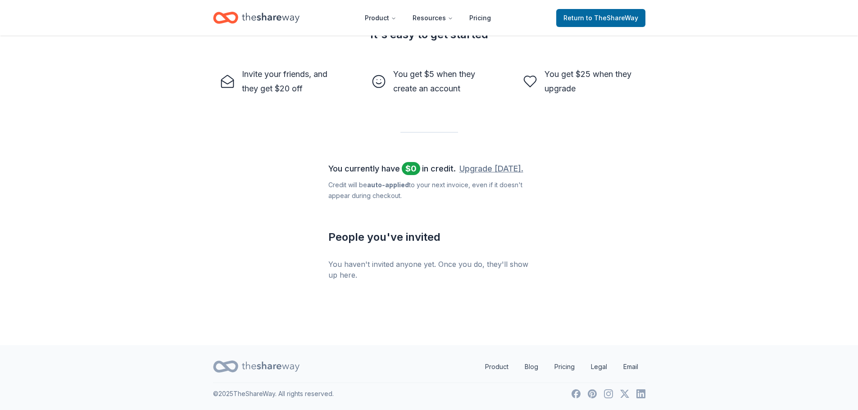
click at [490, 169] on link "Upgrade [DATE]." at bounding box center [491, 169] width 64 height 14
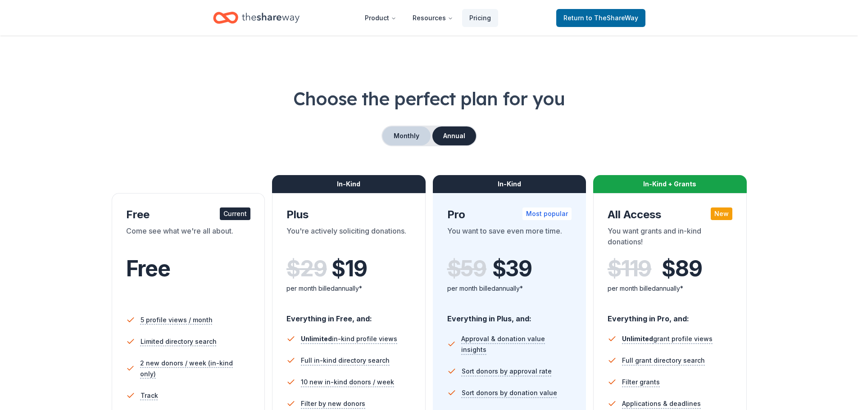
click at [399, 137] on button "Monthly" at bounding box center [406, 136] width 48 height 19
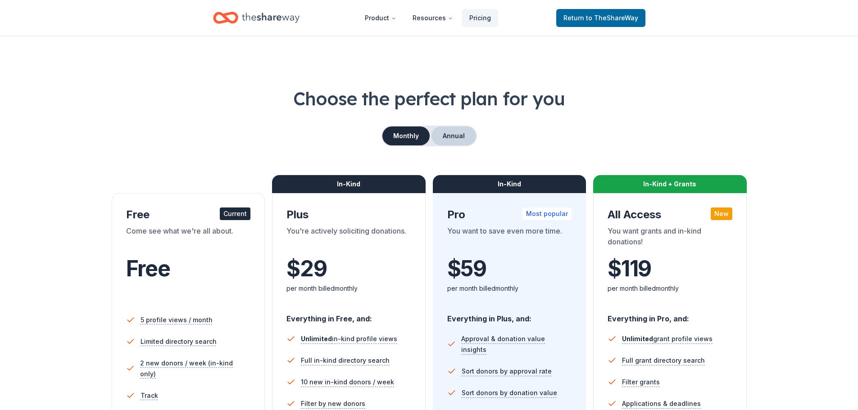
click at [471, 136] on button "Annual" at bounding box center [453, 136] width 45 height 19
